Goal: Task Accomplishment & Management: Manage account settings

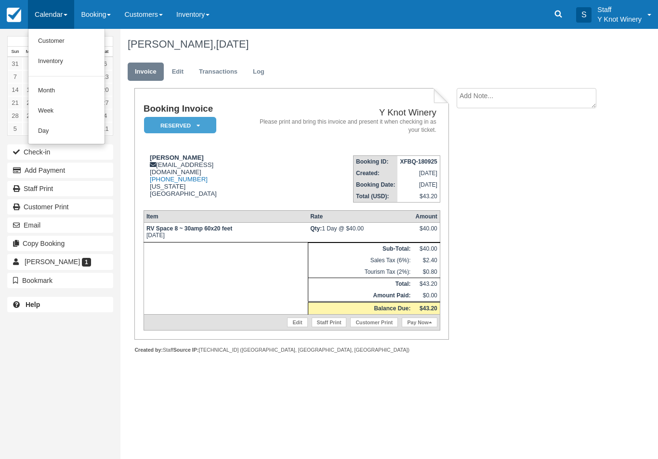
click at [63, 44] on link "Customer" at bounding box center [66, 41] width 76 height 20
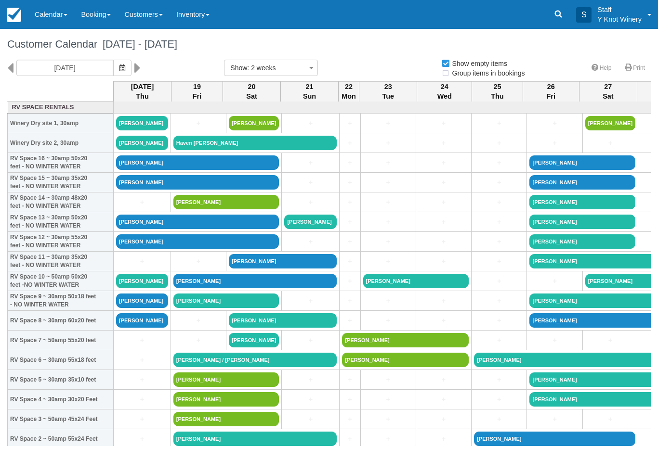
select select
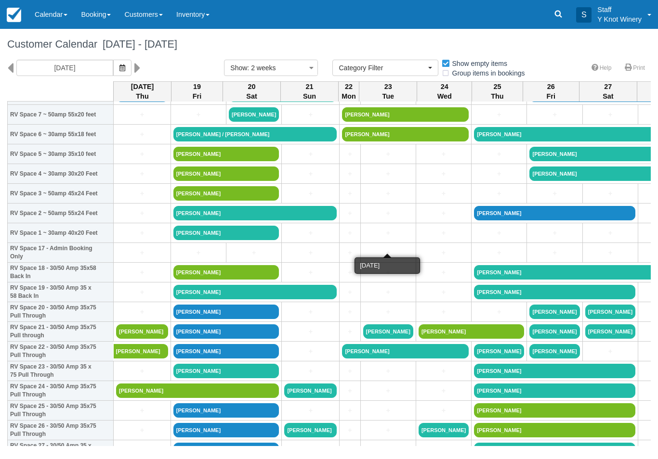
scroll to position [226, 0]
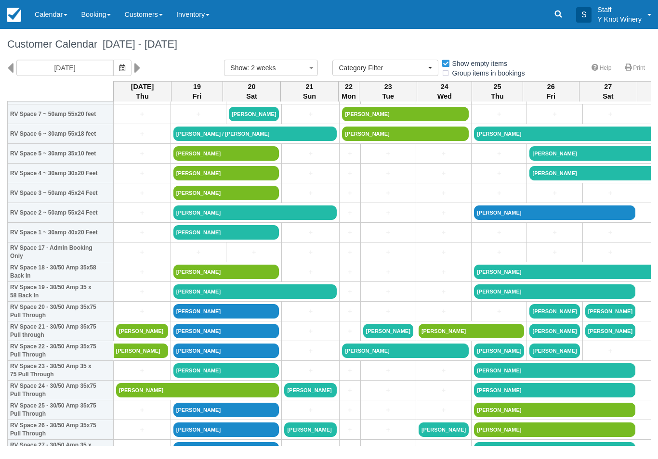
click at [172, 398] on link "Dawn Murray" at bounding box center [197, 390] width 163 height 14
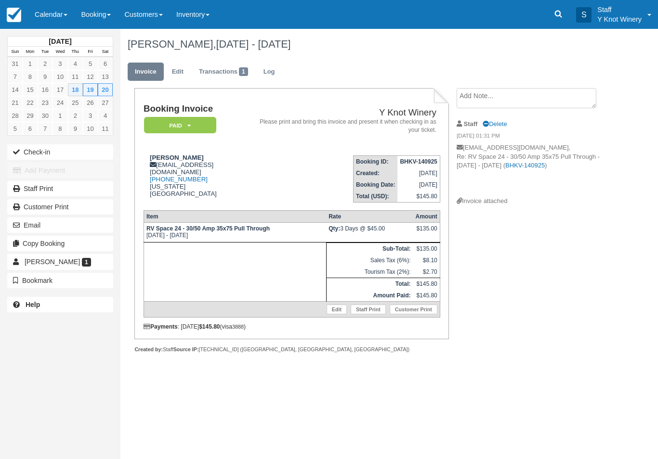
click at [33, 150] on button "Check-in" at bounding box center [60, 151] width 106 height 15
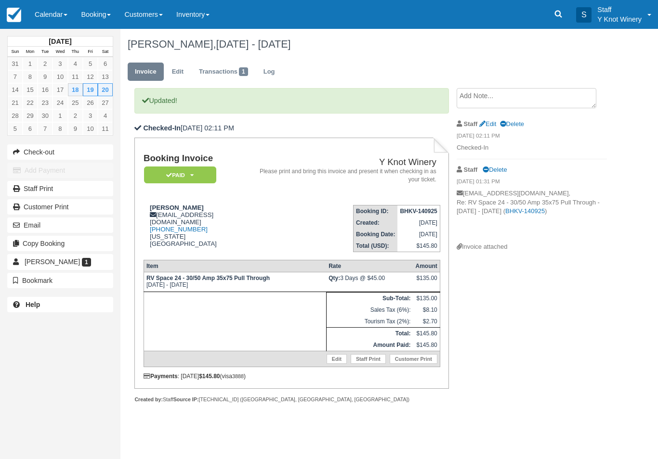
click at [57, 9] on link "Calendar" at bounding box center [51, 14] width 46 height 29
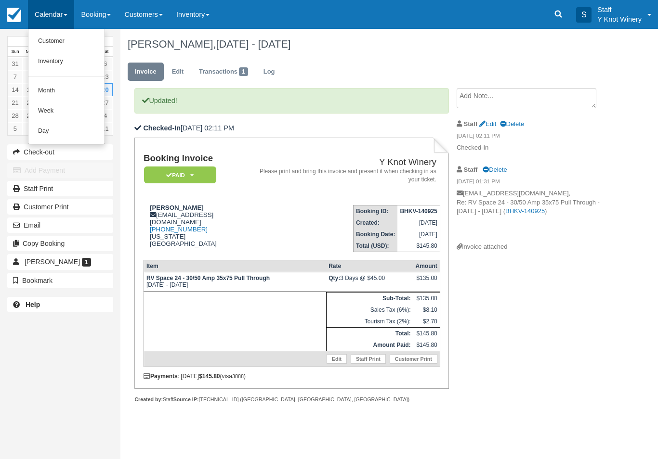
click at [41, 41] on link "Customer" at bounding box center [66, 41] width 76 height 20
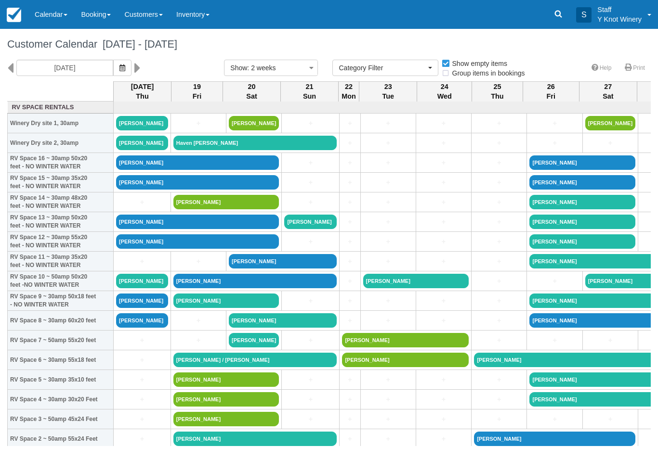
select select
click at [130, 308] on link "[PERSON_NAME]" at bounding box center [142, 301] width 52 height 14
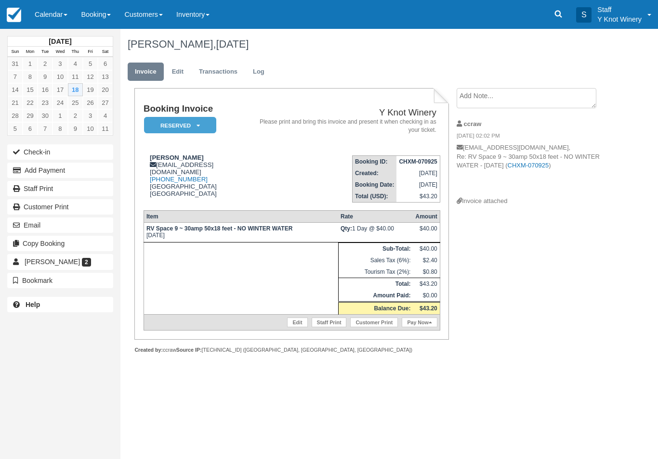
click at [27, 169] on button "Add Payment" at bounding box center [60, 170] width 106 height 15
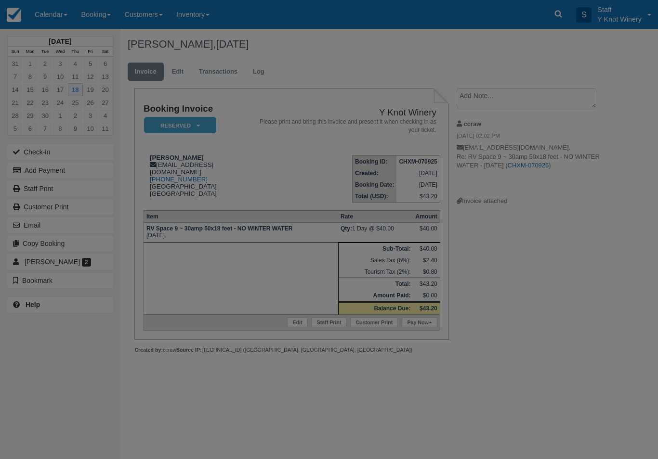
type input "09/18/25"
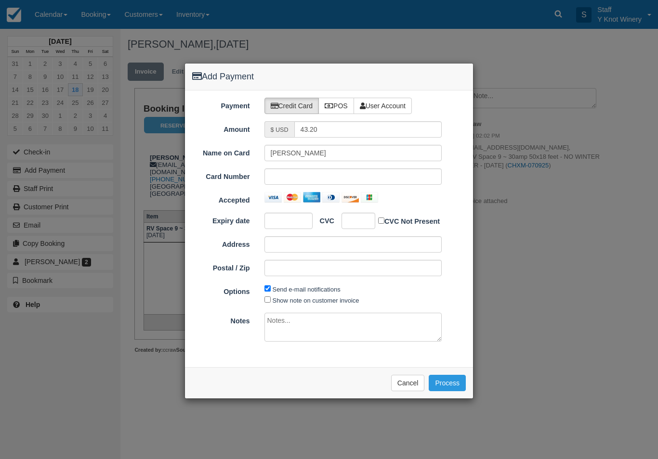
click at [342, 105] on label "POS" at bounding box center [336, 106] width 36 height 16
radio input "true"
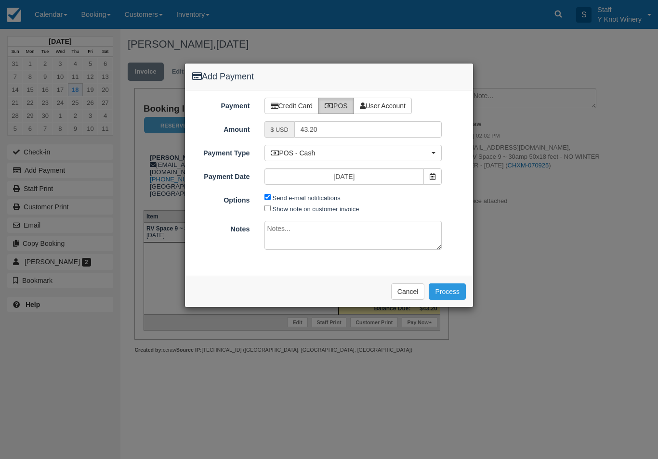
click at [344, 102] on label "POS" at bounding box center [336, 106] width 36 height 16
click at [445, 292] on button "Process" at bounding box center [447, 292] width 37 height 16
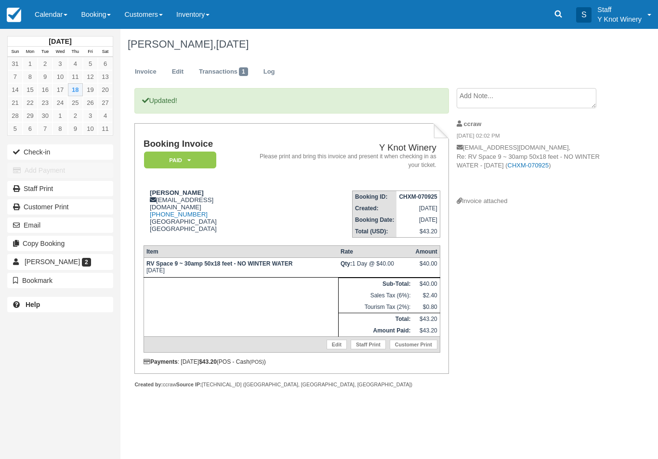
click at [56, 20] on link "Calendar" at bounding box center [51, 14] width 46 height 29
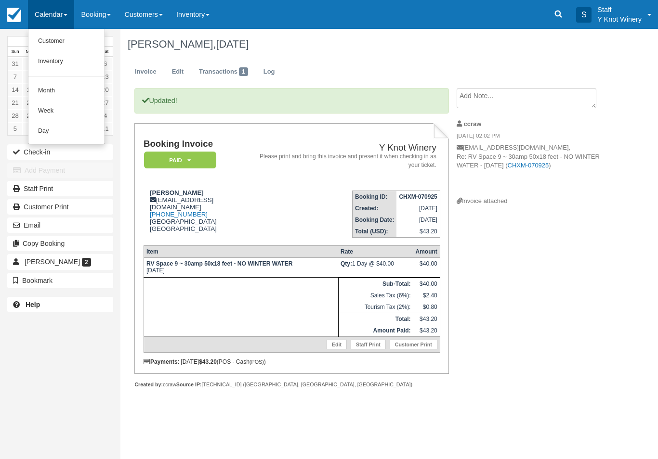
click at [77, 44] on link "Customer" at bounding box center [66, 41] width 76 height 20
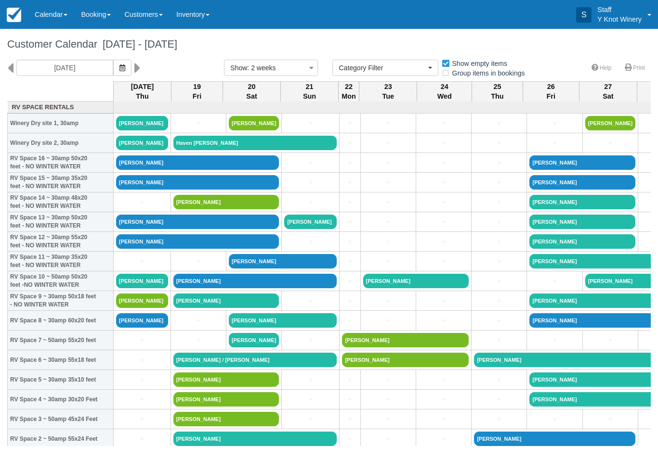
select select
click at [206, 286] on link "[PERSON_NAME]" at bounding box center [255, 281] width 164 height 14
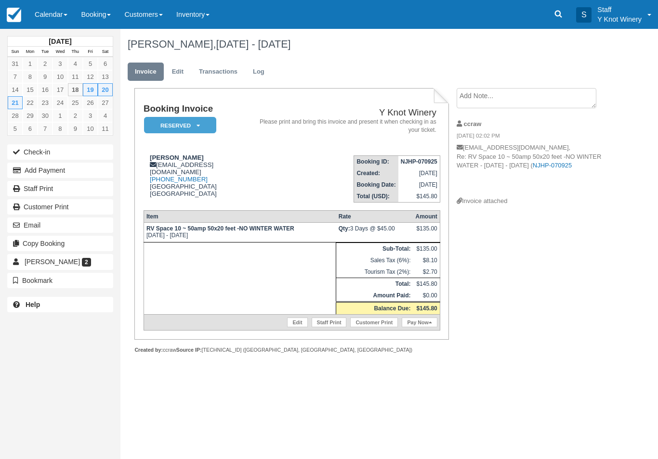
click at [86, 172] on button "Add Payment" at bounding box center [60, 170] width 106 height 15
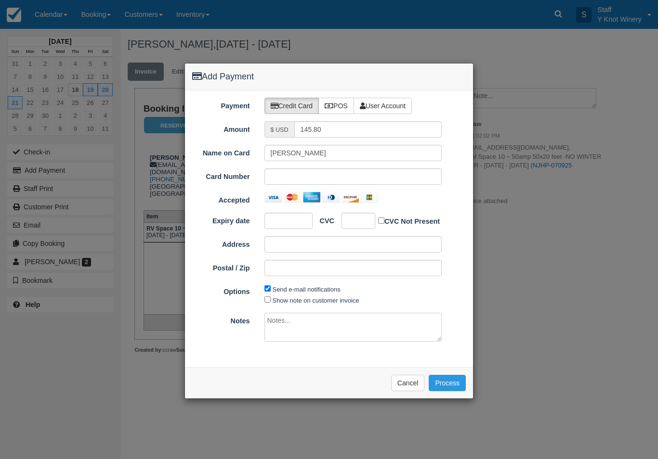
click at [343, 102] on label "POS" at bounding box center [336, 106] width 36 height 16
radio input "true"
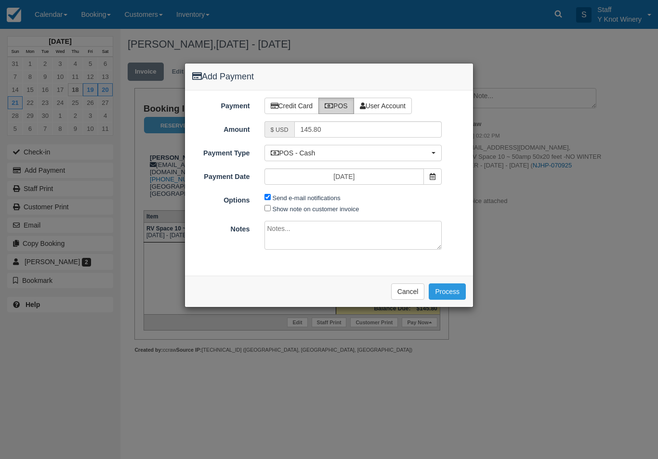
click at [452, 292] on button "Process" at bounding box center [447, 292] width 37 height 16
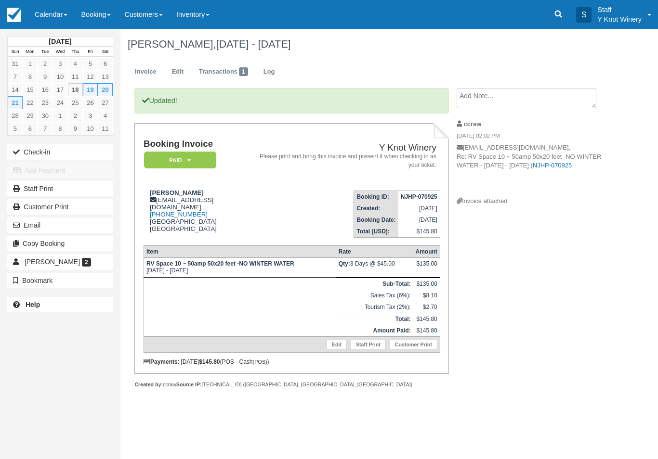
click at [54, 10] on link "Calendar" at bounding box center [51, 14] width 46 height 29
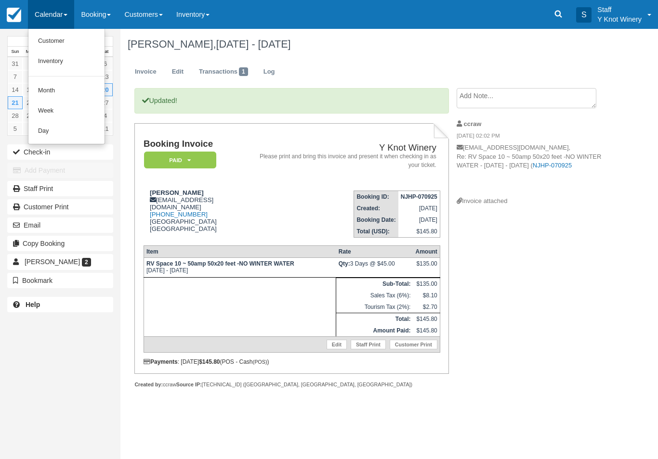
click at [39, 38] on link "Customer" at bounding box center [66, 41] width 76 height 20
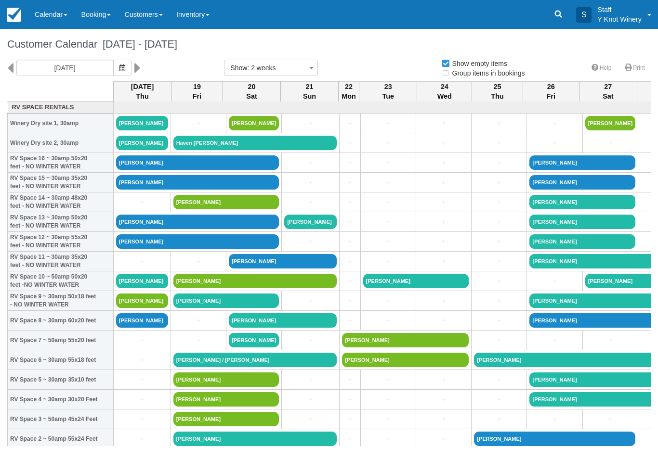
select select
click at [152, 229] on link "[PERSON_NAME]" at bounding box center [197, 222] width 163 height 14
